Goal: Task Accomplishment & Management: Complete application form

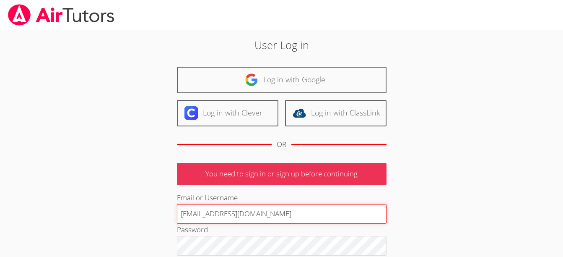
drag, startPoint x: 215, startPoint y: 215, endPoint x: 221, endPoint y: 214, distance: 6.8
click at [221, 214] on input "terigennaro@airtutors.org" at bounding box center [282, 214] width 210 height 20
click at [268, 219] on input "terigennaroairtutors.org" at bounding box center [282, 214] width 210 height 20
type input "terigennaroairtutor@gmail.com"
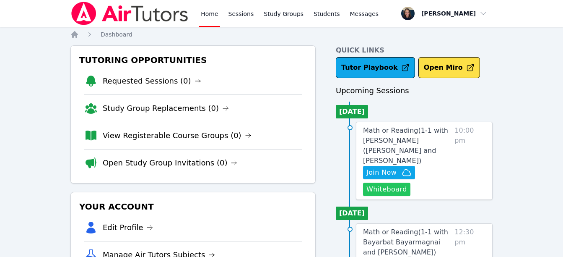
click at [389, 184] on button "Whiteboard" at bounding box center [386, 188] width 47 height 13
click at [393, 167] on span "Join Now" at bounding box center [381, 172] width 30 height 10
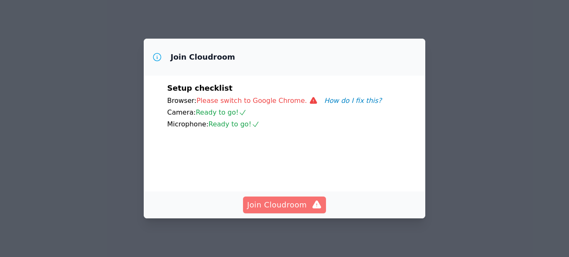
click at [285, 210] on span "Join Cloudroom" at bounding box center [284, 205] width 75 height 12
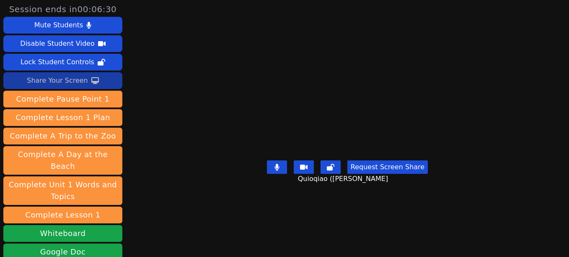
click at [54, 77] on div "Share Your Screen" at bounding box center [57, 80] width 61 height 13
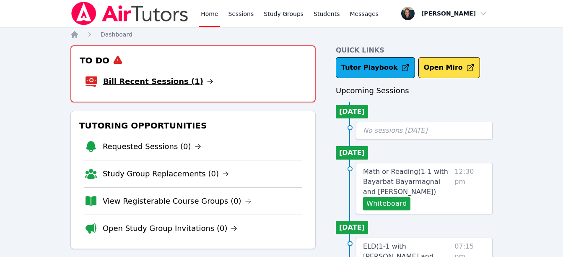
click at [140, 84] on link "Bill Recent Sessions (1)" at bounding box center [158, 81] width 110 height 12
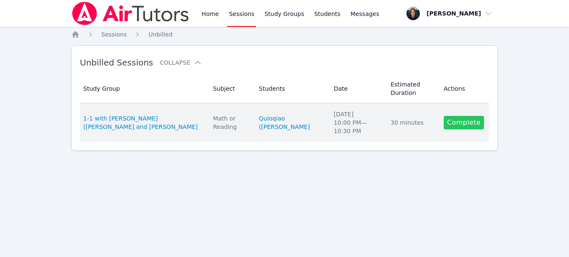
click at [471, 119] on link "Complete" at bounding box center [464, 122] width 40 height 13
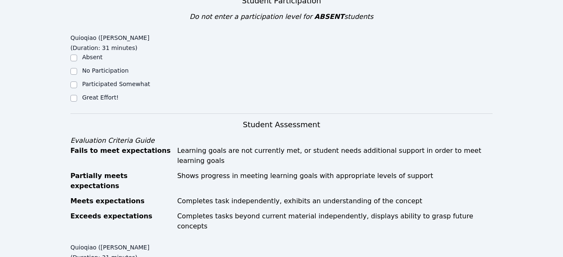
scroll to position [315, 0]
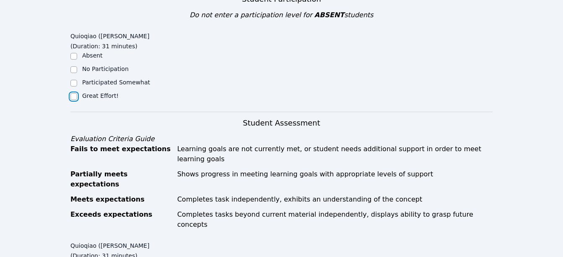
click at [73, 93] on input "Great Effort!" at bounding box center [73, 96] width 7 height 7
checkbox input "true"
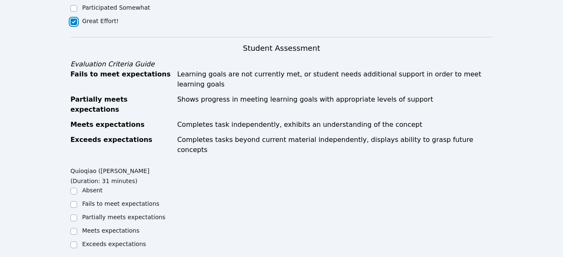
scroll to position [392, 0]
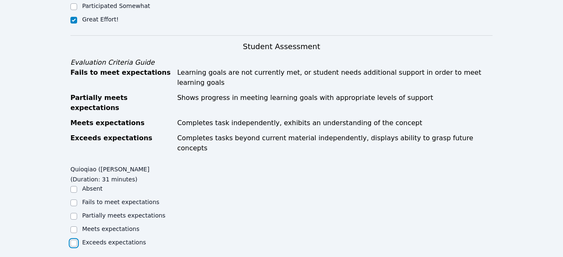
click at [75, 239] on input "Exceeds expectations" at bounding box center [73, 242] width 7 height 7
checkbox input "true"
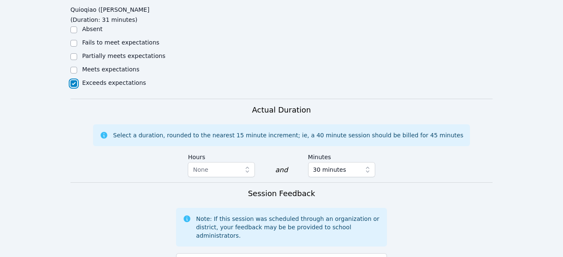
scroll to position [560, 0]
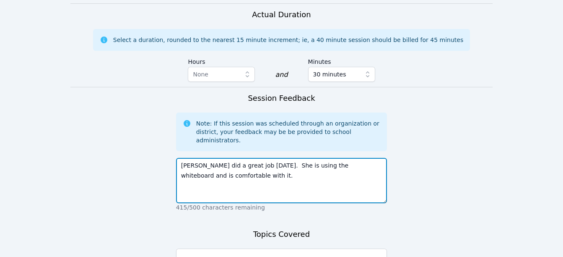
scroll to position [649, 0]
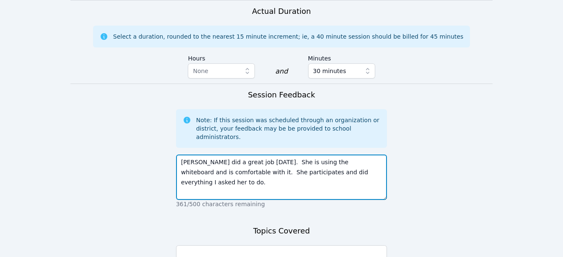
type textarea "Mia did a great job today. She is using the whiteboard and is comfortable with …"
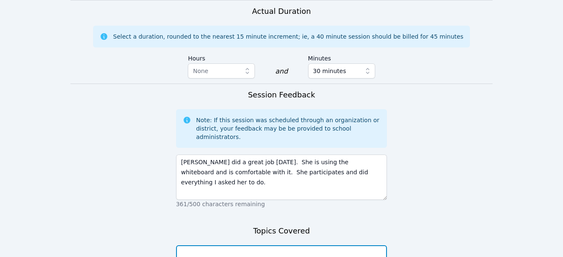
drag, startPoint x: 295, startPoint y: 195, endPoint x: 246, endPoint y: 195, distance: 49.0
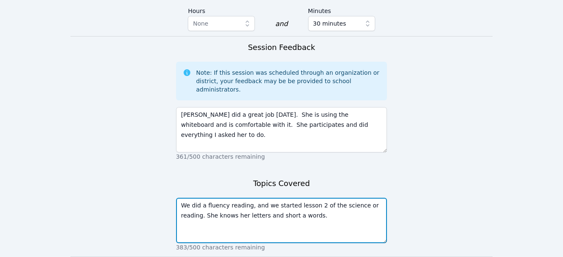
scroll to position [702, 0]
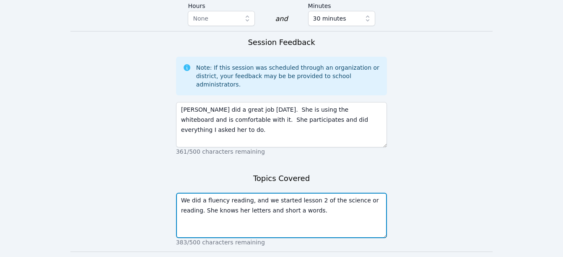
type textarea "We did a fluency reading, and we started lesson 2 of the science or reading. Sh…"
